Goal: Navigation & Orientation: Go to known website

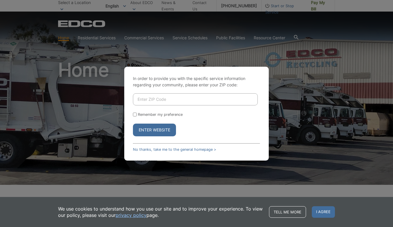
click at [162, 101] on input "Enter ZIP Code" at bounding box center [195, 99] width 125 height 12
type input "90810"
click at [136, 114] on input "Remember my preference" at bounding box center [135, 115] width 4 height 4
click at [135, 113] on input "Remember my preference" at bounding box center [135, 115] width 4 height 4
checkbox input "false"
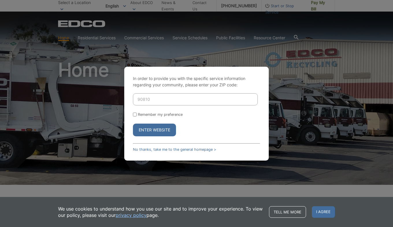
click at [164, 129] on button "Enter Website" at bounding box center [154, 130] width 43 height 13
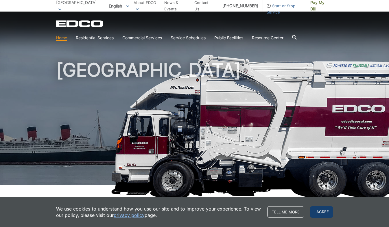
click at [318, 214] on span "I agree" at bounding box center [321, 212] width 23 height 12
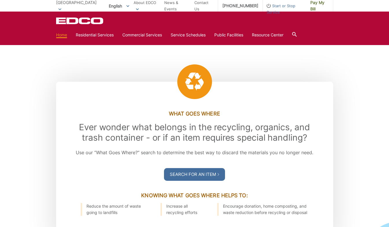
scroll to position [600, 0]
